Goal: Transaction & Acquisition: Purchase product/service

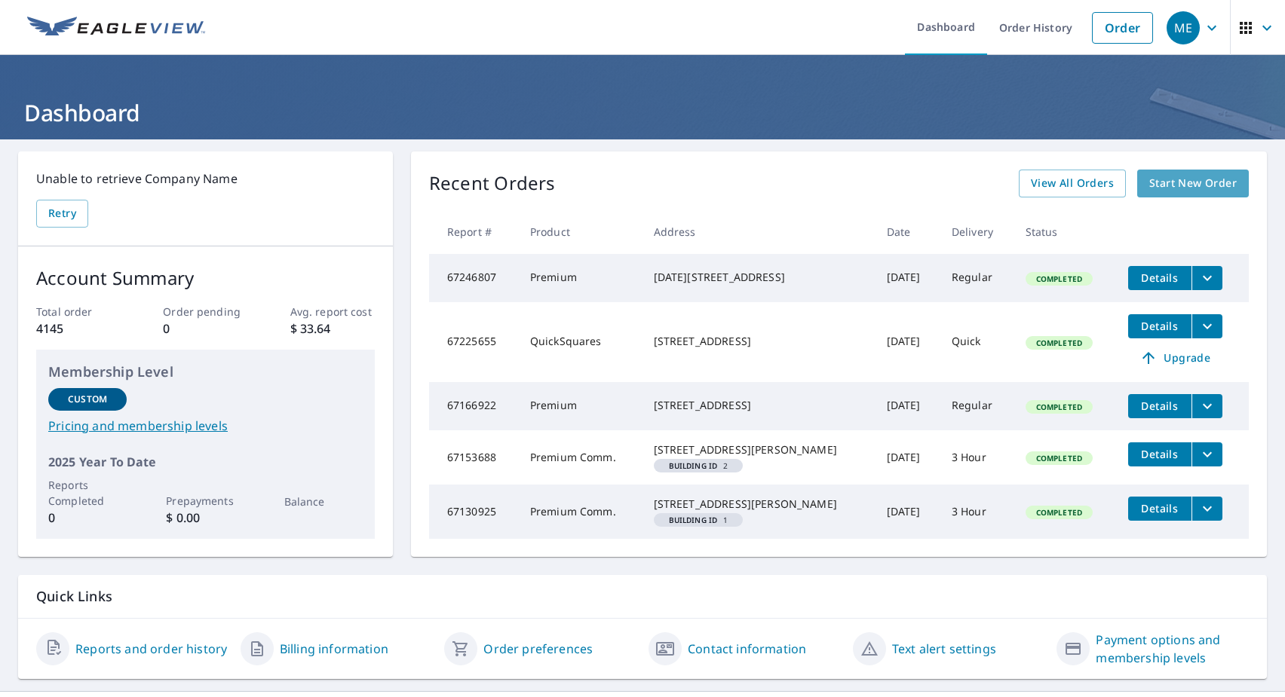
click at [1171, 187] on span "Start New Order" at bounding box center [1192, 183] width 87 height 19
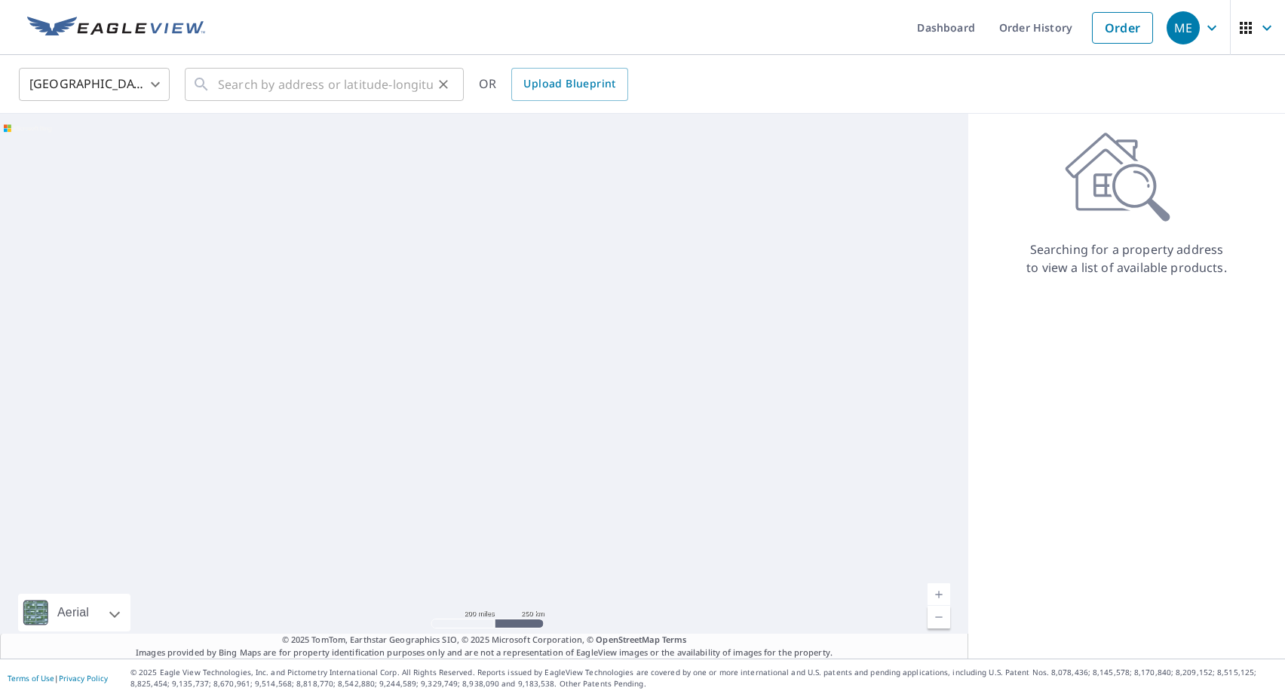
click at [202, 75] on icon at bounding box center [201, 84] width 18 height 18
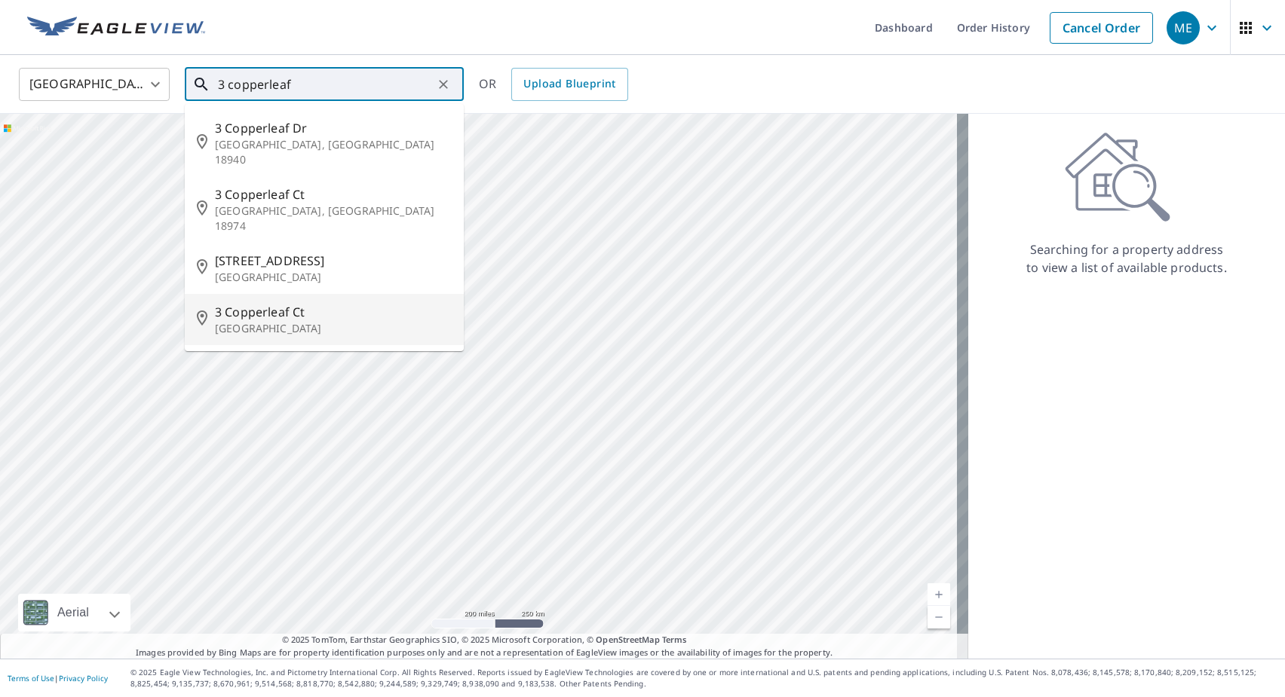
click at [239, 303] on span "3 Copperleaf Ct" at bounding box center [333, 312] width 237 height 18
type input "[STREET_ADDRESS]"
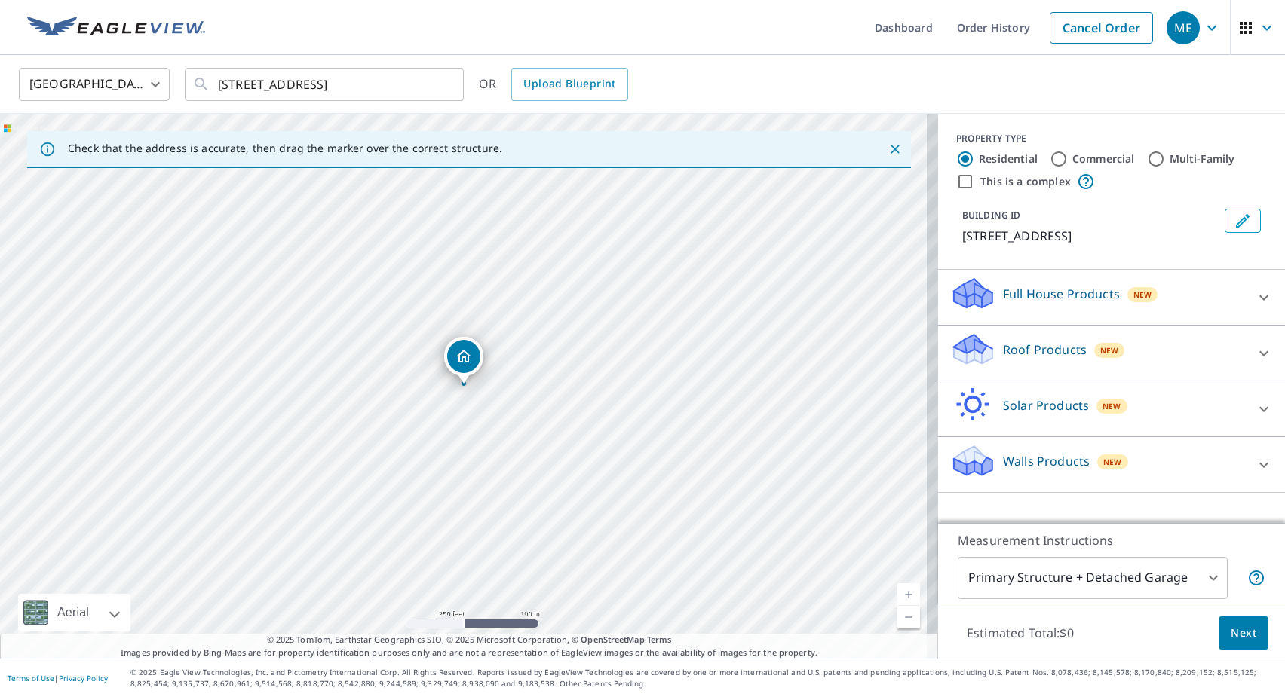
click at [1007, 345] on p "Roof Products" at bounding box center [1045, 350] width 84 height 18
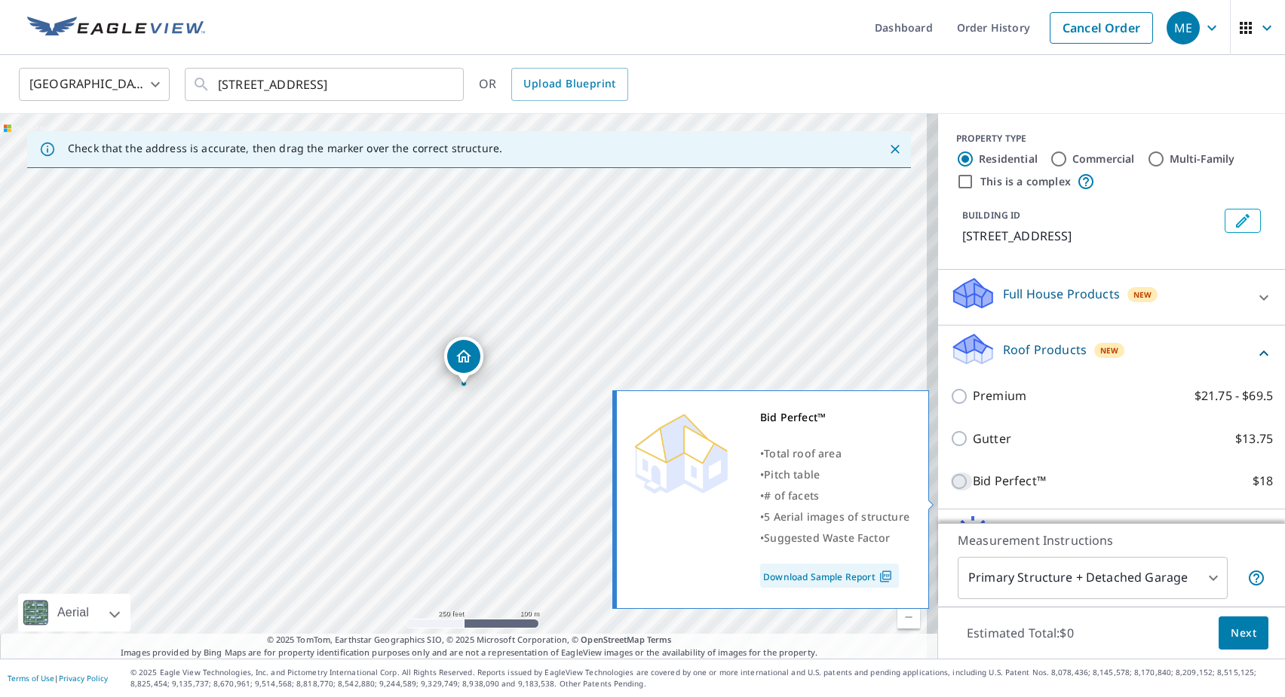
click at [950, 491] on input "Bid Perfect™ $18" at bounding box center [961, 482] width 23 height 18
checkbox input "true"
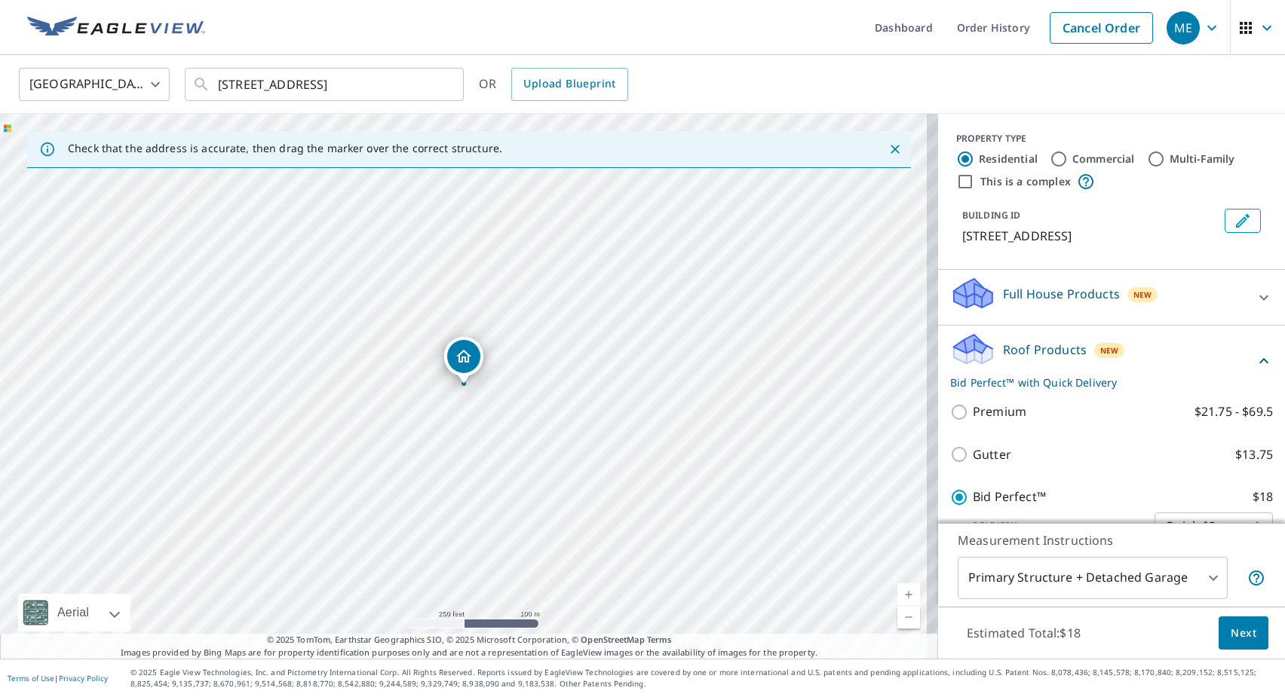
click at [1218, 625] on button "Next" at bounding box center [1243, 634] width 50 height 34
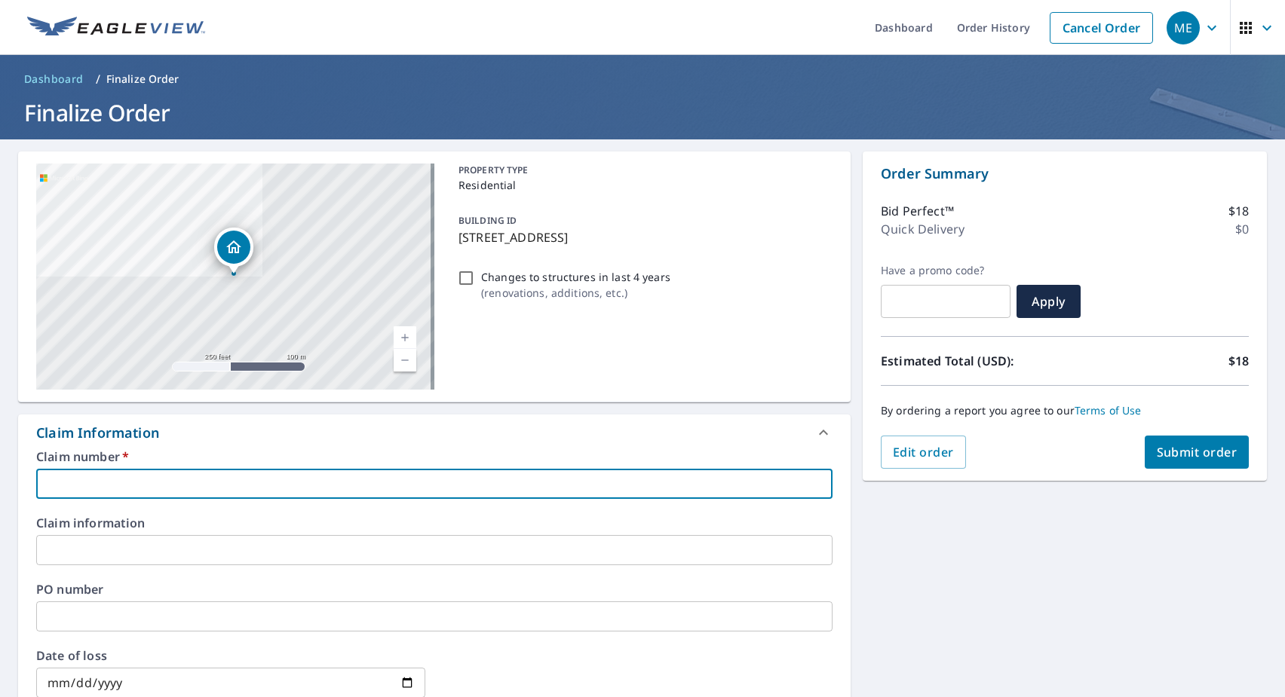
click at [162, 476] on input "text" at bounding box center [434, 484] width 796 height 30
paste input "11421208"
type input "11421208"
checkbox input "true"
drag, startPoint x: 132, startPoint y: 486, endPoint x: 50, endPoint y: 502, distance: 83.7
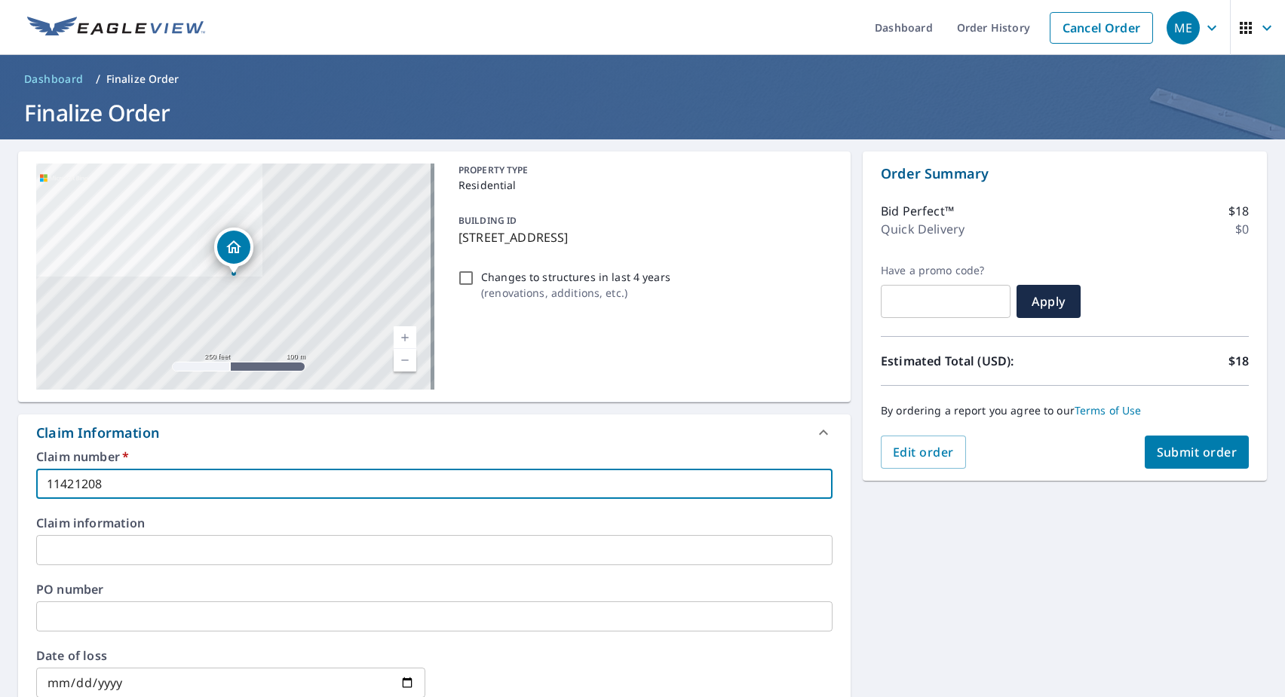
click at [50, 502] on div "Claim number   * 11421208 ​ Claim information ​ PO number ​ Date of loss ​ Cat …" at bounding box center [434, 614] width 832 height 326
checkbox input "true"
click at [84, 482] on input "text" at bounding box center [434, 484] width 796 height 30
paste input "11421208"
type input "11421208"
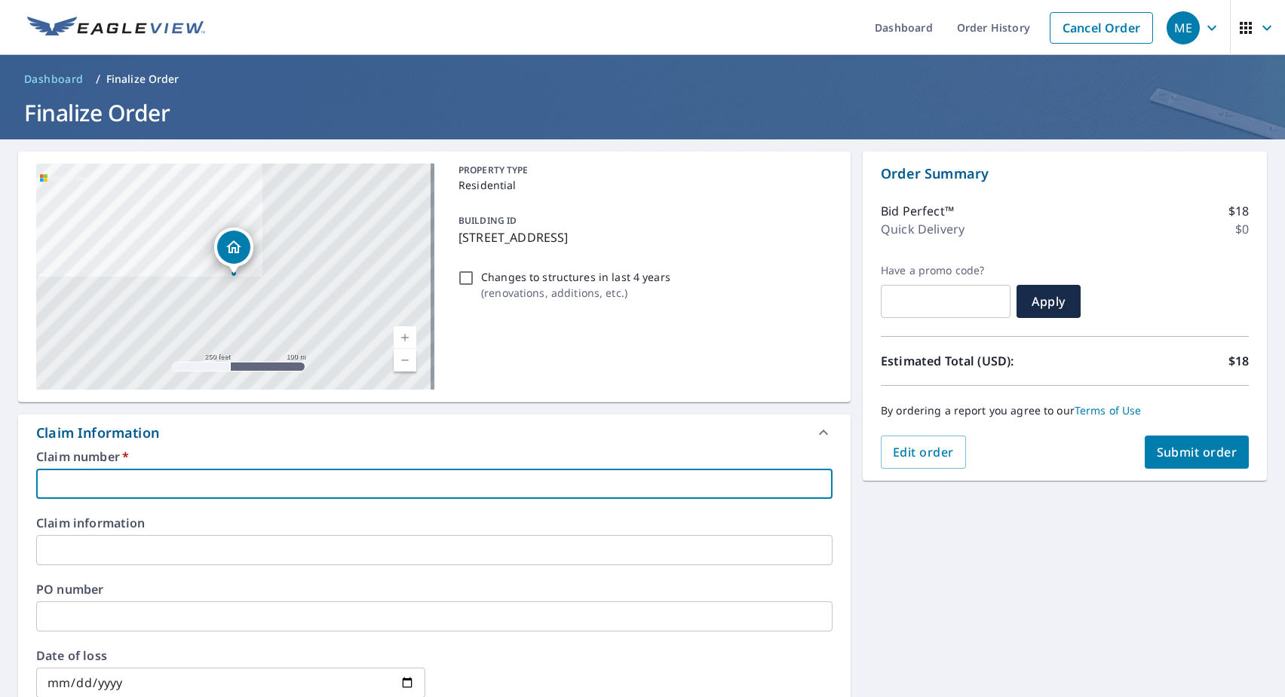
checkbox input "true"
type input "11421208"
click at [1187, 461] on button "Submit order" at bounding box center [1196, 452] width 105 height 33
checkbox input "true"
